Goal: Browse casually

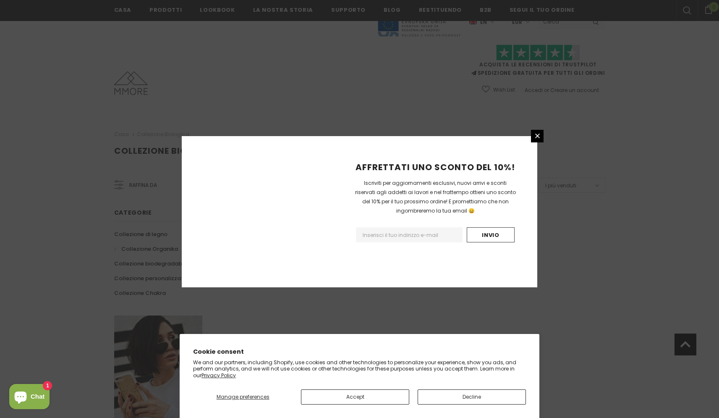
scroll to position [443, 0]
